Goal: Information Seeking & Learning: Find specific fact

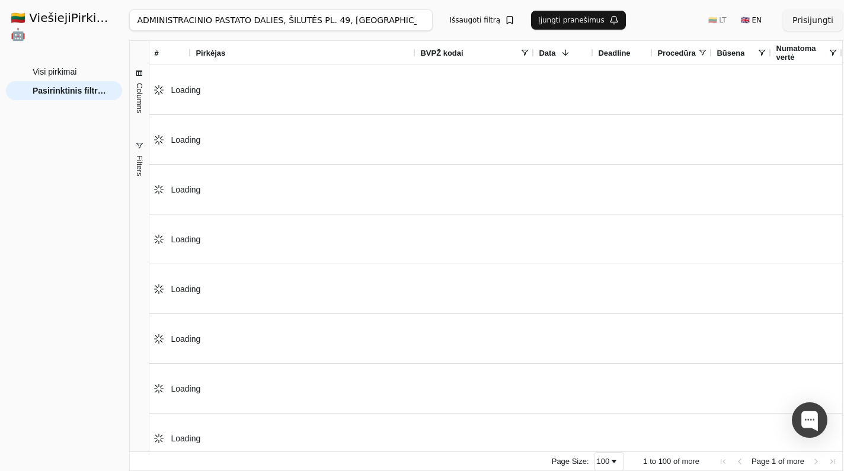
click at [273, 51] on div "Pirkėjas" at bounding box center [303, 53] width 215 height 24
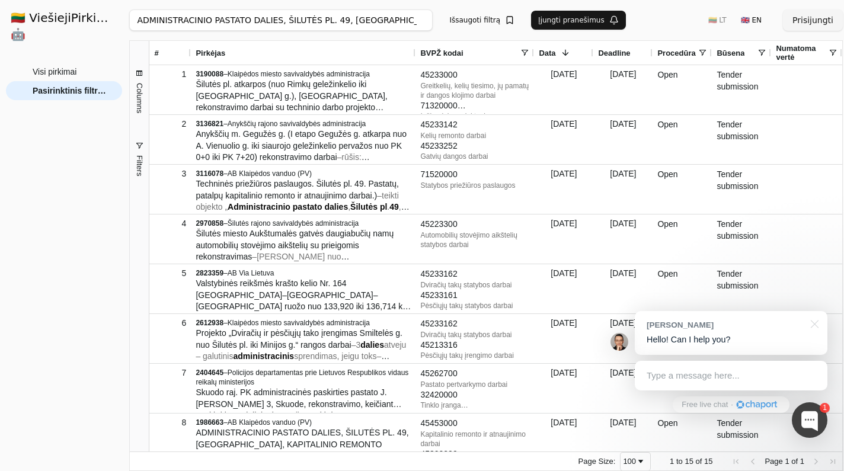
click at [417, 21] on input "ADMINISTRACINIO PASTATO DALIES, ŠILUTĖS PL. 49, [GEOGRAPHIC_DATA], KAPITALINIO …" at bounding box center [280, 19] width 303 height 21
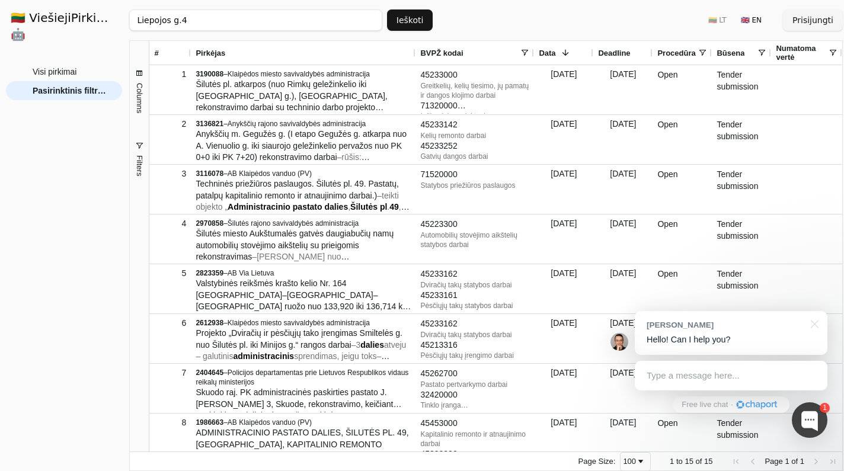
click at [409, 20] on button "Ieškoti" at bounding box center [410, 19] width 46 height 21
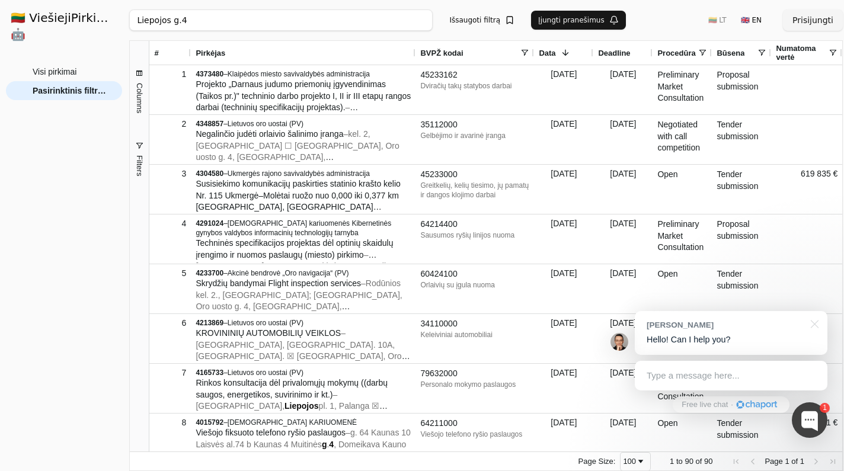
click at [194, 24] on input "Liepojos g.4" at bounding box center [280, 19] width 303 height 21
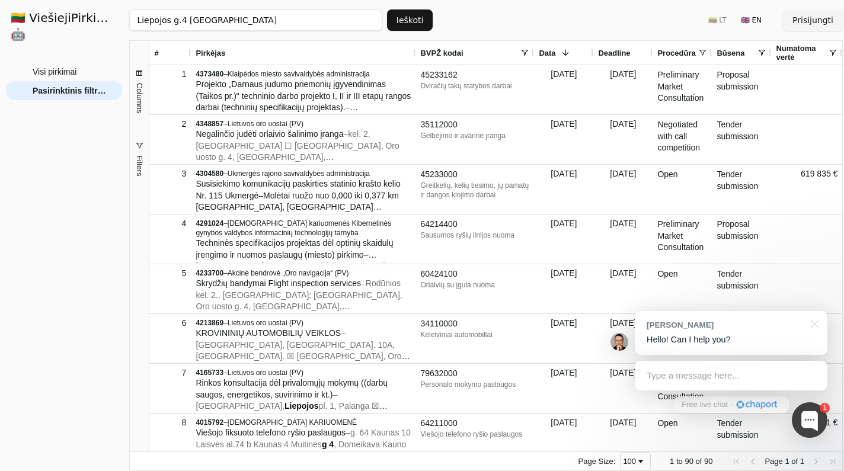
type input "Liepojos g.4 [GEOGRAPHIC_DATA]"
click at [414, 19] on button "Ieškoti" at bounding box center [410, 19] width 46 height 21
